Goal: Task Accomplishment & Management: Complete application form

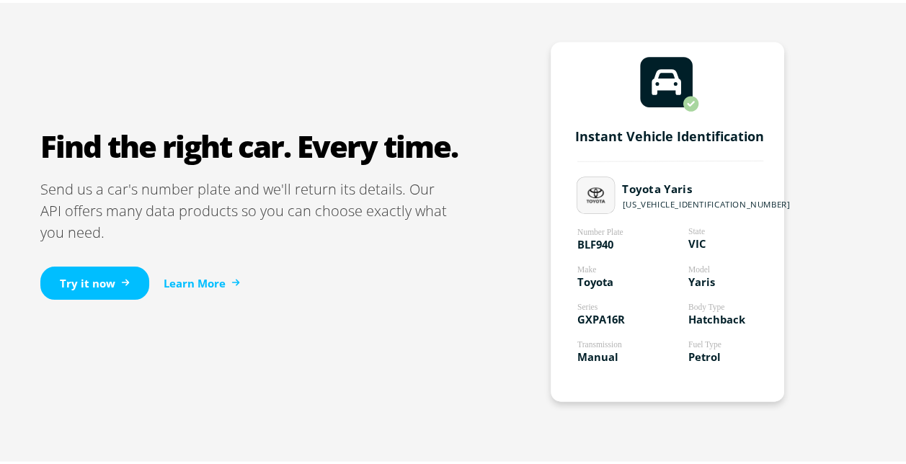
scroll to position [865, 0]
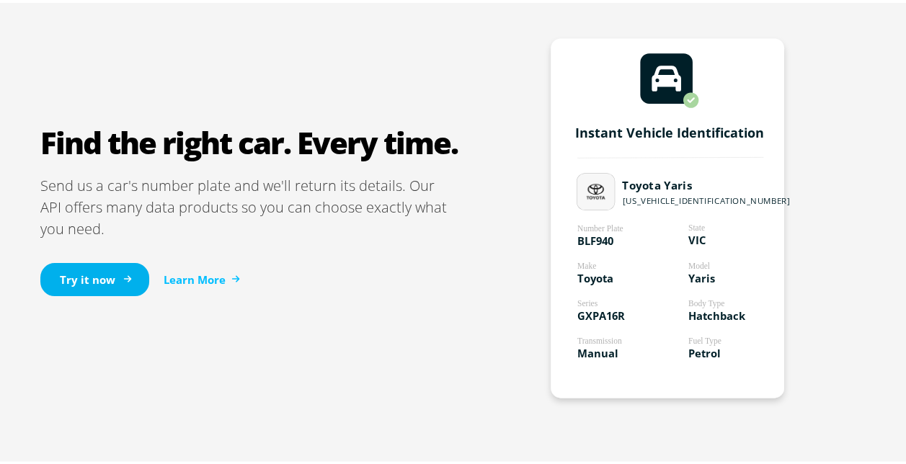
click at [72, 271] on link "Try it now" at bounding box center [94, 277] width 109 height 34
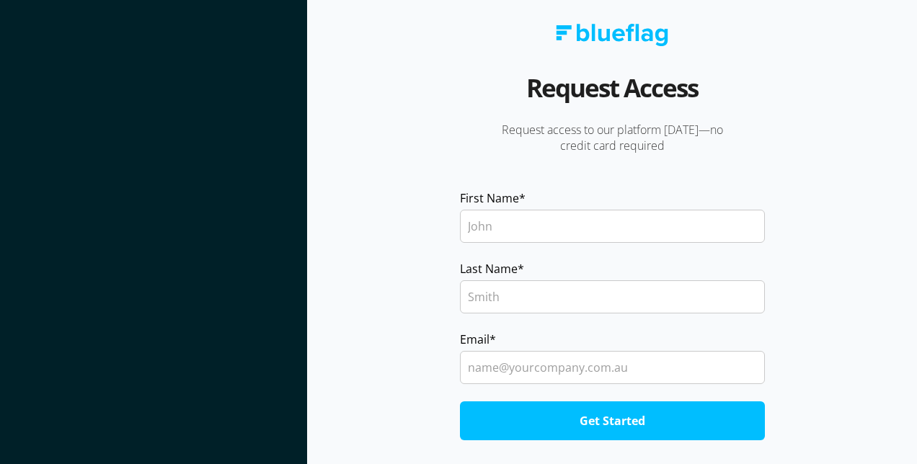
click at [492, 222] on input "First Name *" at bounding box center [612, 226] width 305 height 33
type input "Isabella"
type input "Haralambopoulos"
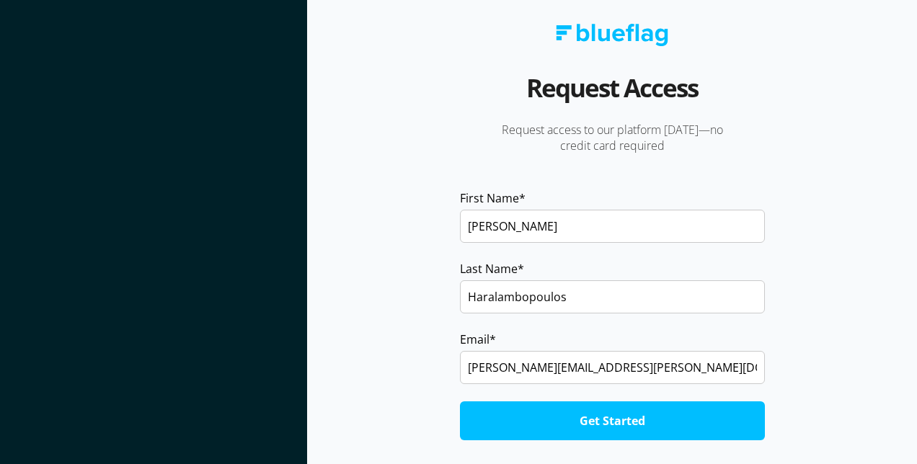
type input "isabella.haralambopoulos@allianz.com.au"
click at [460, 402] on input "Get Started" at bounding box center [612, 421] width 305 height 39
